Goal: Browse casually

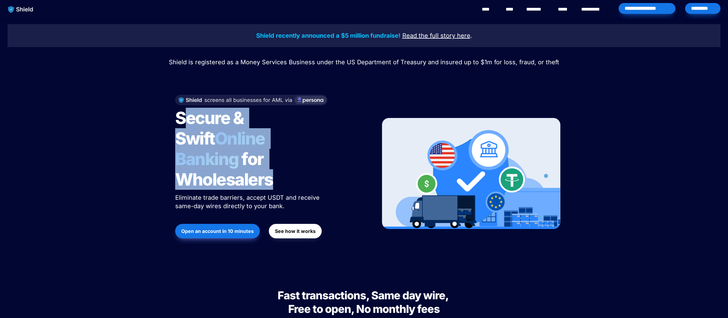
drag, startPoint x: 186, startPoint y: 118, endPoint x: 277, endPoint y: 164, distance: 101.9
click at [277, 164] on h1 "Secure & Swift Online Banking for Wholesalers" at bounding box center [250, 148] width 151 height 87
drag, startPoint x: 293, startPoint y: 168, endPoint x: 188, endPoint y: 125, distance: 113.1
click at [180, 122] on h1 "Secure & Swift Online Banking for Wholesalers" at bounding box center [250, 148] width 151 height 87
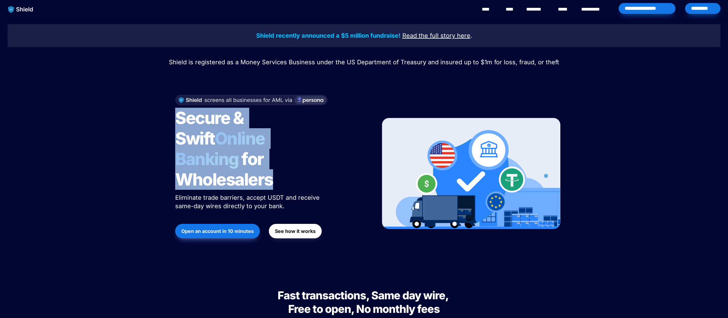
click at [217, 134] on span "Online Banking" at bounding box center [223, 148] width 96 height 41
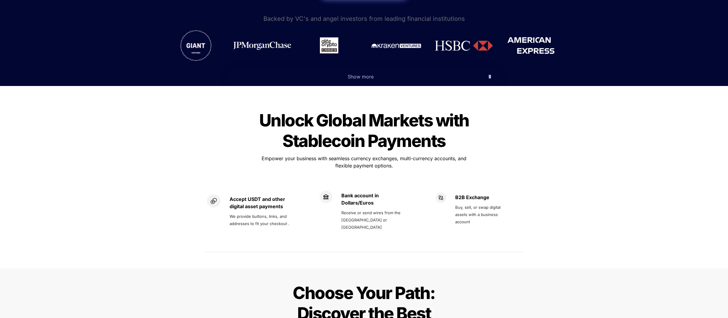
scroll to position [338, 0]
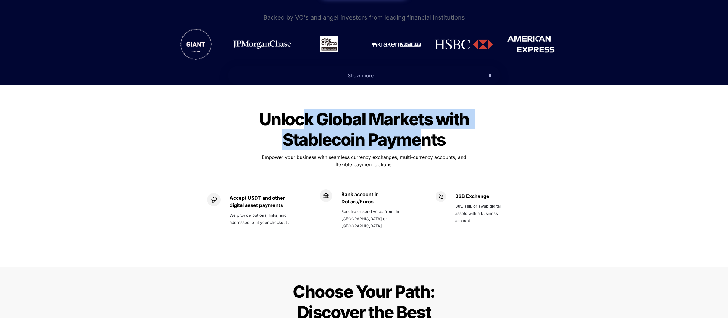
drag, startPoint x: 418, startPoint y: 124, endPoint x: 299, endPoint y: 96, distance: 121.7
click at [299, 109] on span "Unlock Global Markets with Stablecoin Payments" at bounding box center [365, 129] width 213 height 41
drag, startPoint x: 299, startPoint y: 96, endPoint x: 306, endPoint y: 97, distance: 7.1
click at [299, 109] on span "Unlock Global Markets with Stablecoin Payments" at bounding box center [365, 129] width 213 height 41
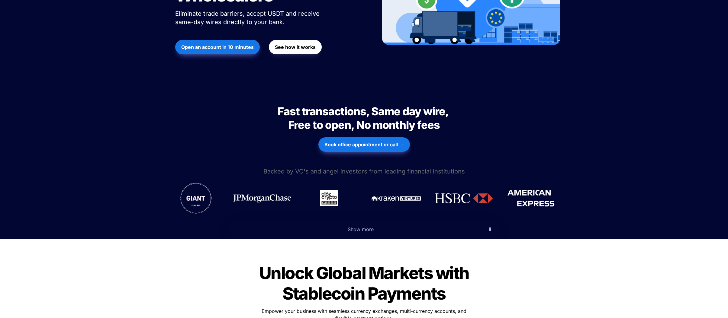
scroll to position [215, 0]
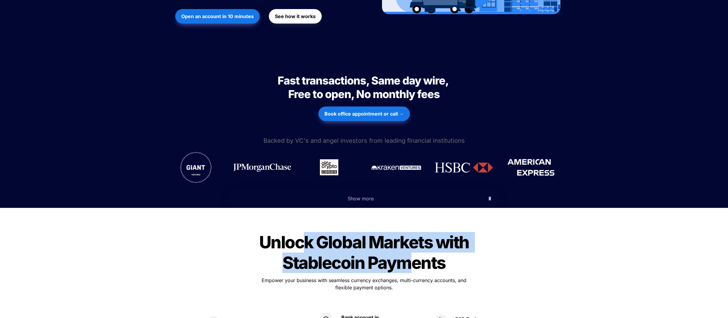
drag, startPoint x: 415, startPoint y: 241, endPoint x: 302, endPoint y: 219, distance: 114.4
click at [302, 232] on span "Unlock Global Markets with Stablecoin Payments" at bounding box center [365, 252] width 213 height 41
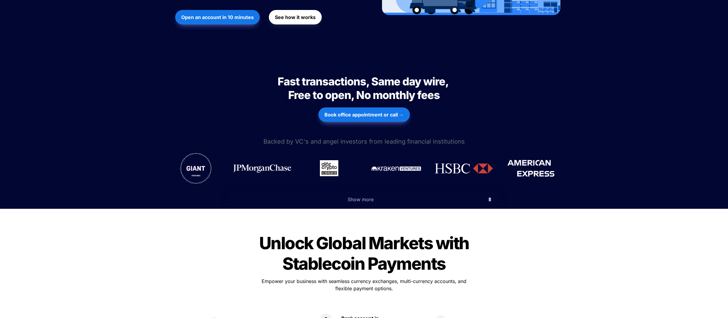
scroll to position [214, 0]
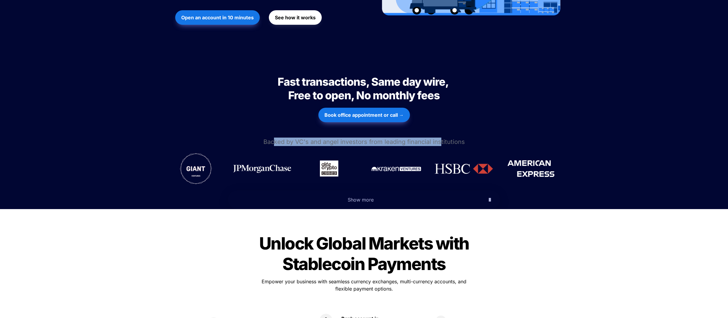
drag, startPoint x: 416, startPoint y: 122, endPoint x: 276, endPoint y: 123, distance: 139.9
click at [276, 138] on span "Backed by VC's and angel investors from leading financial institutions" at bounding box center [365, 141] width 202 height 7
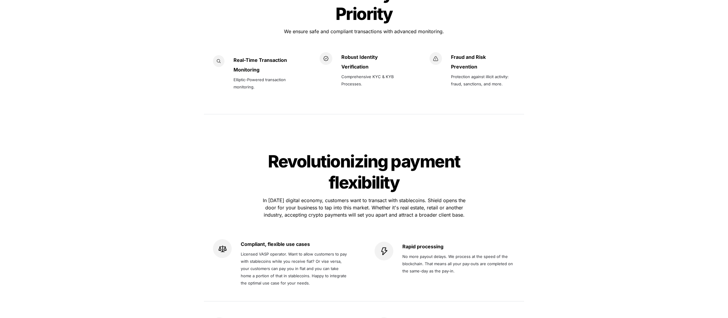
scroll to position [583, 0]
